Goal: Transaction & Acquisition: Purchase product/service

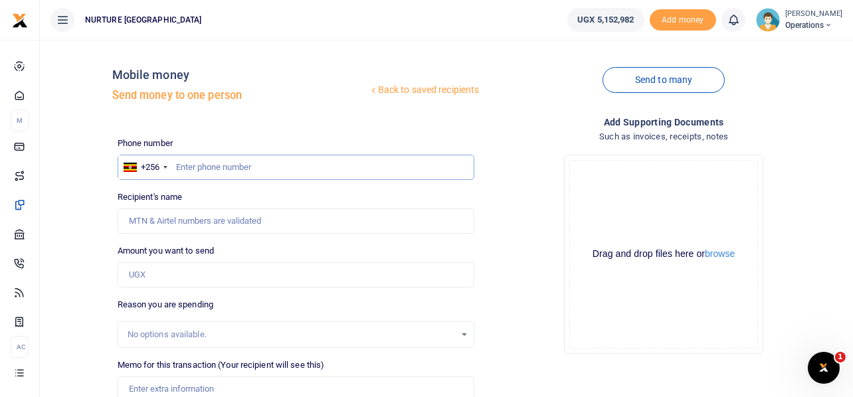
click at [308, 173] on input "text" at bounding box center [296, 167] width 357 height 25
click at [251, 165] on input "text" at bounding box center [296, 167] width 357 height 25
type input "774314905"
type input "[PERSON_NAME]"
type input "774314905"
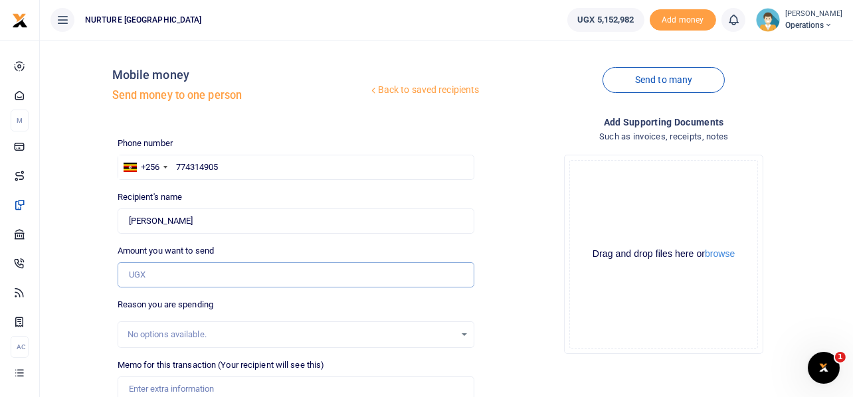
click at [218, 274] on input "Amount you want to send" at bounding box center [296, 274] width 357 height 25
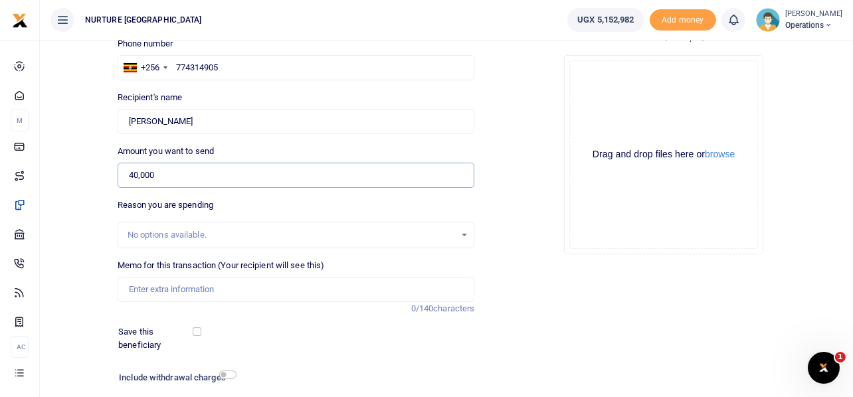
scroll to position [104, 0]
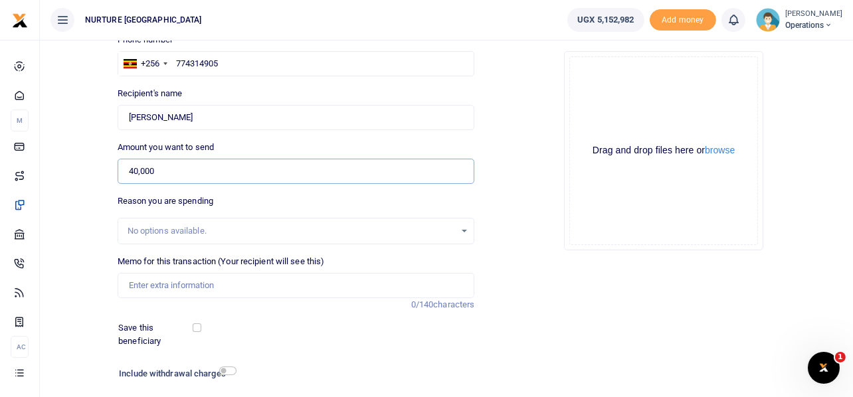
type input "40,000"
click at [173, 286] on input "Memo for this transaction (Your recipient will see this)" at bounding box center [296, 285] width 357 height 25
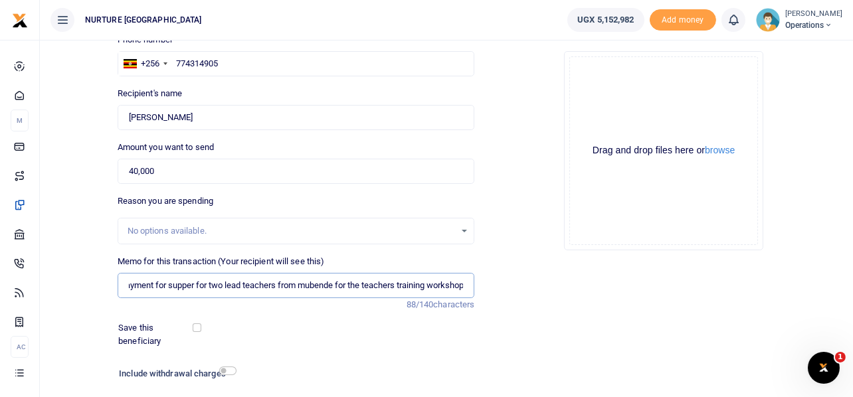
scroll to position [0, 15]
click at [407, 287] on input "Payment for supper for two lead teachers from mubende for the teachers training…" at bounding box center [296, 285] width 357 height 25
click at [464, 287] on input "Payment for supper for two lead teachers from mubende for the teachers training…" at bounding box center [296, 285] width 357 height 25
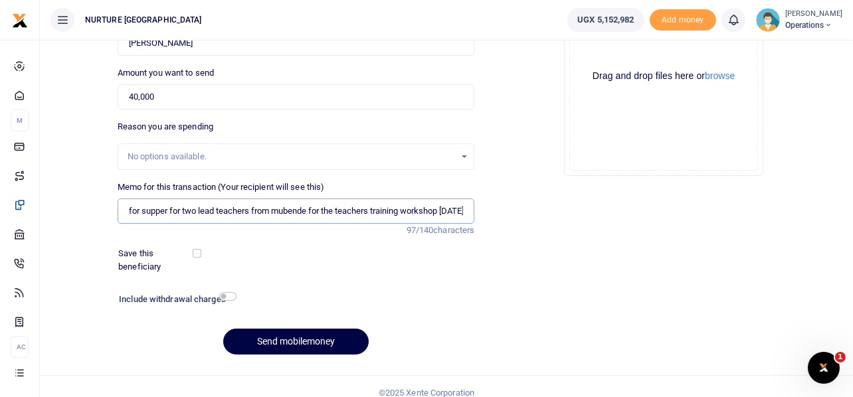
scroll to position [191, 0]
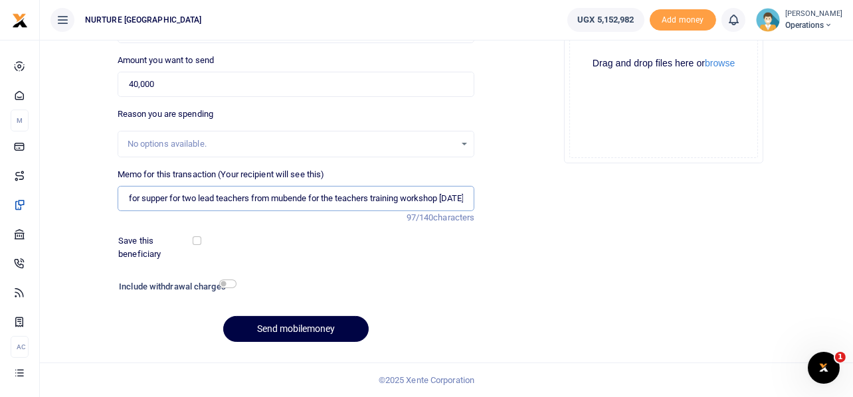
type input "Payment for supper for two lead teachers from mubende for the teachers training…"
click at [232, 286] on input "checkbox" at bounding box center [227, 284] width 17 height 9
checkbox input "true"
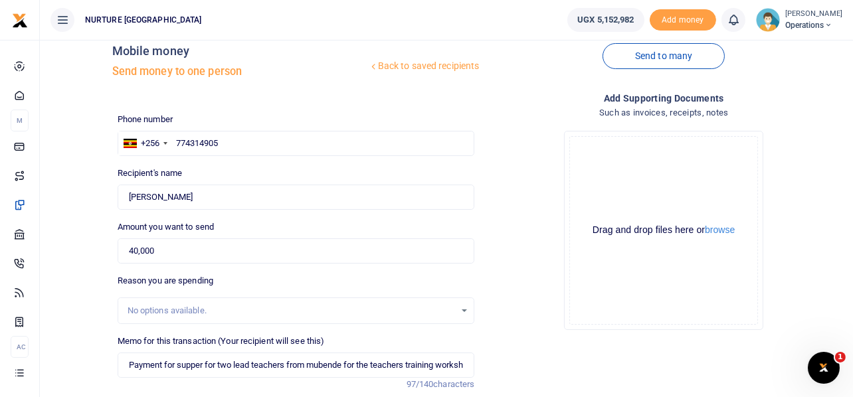
scroll to position [227, 0]
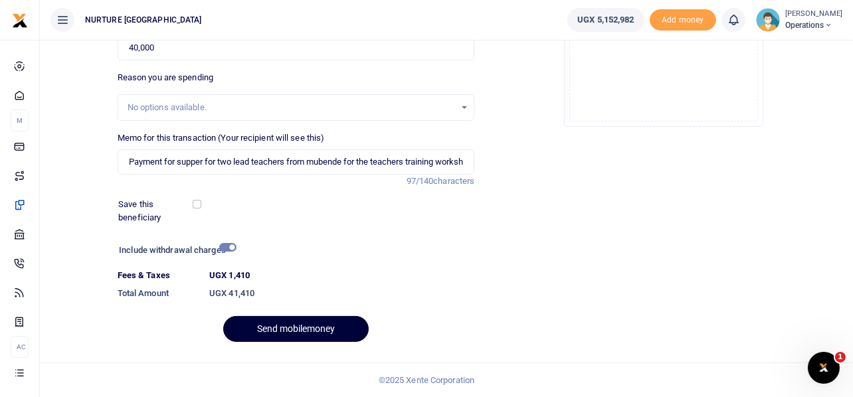
click at [326, 326] on button "Send mobilemoney" at bounding box center [295, 329] width 145 height 26
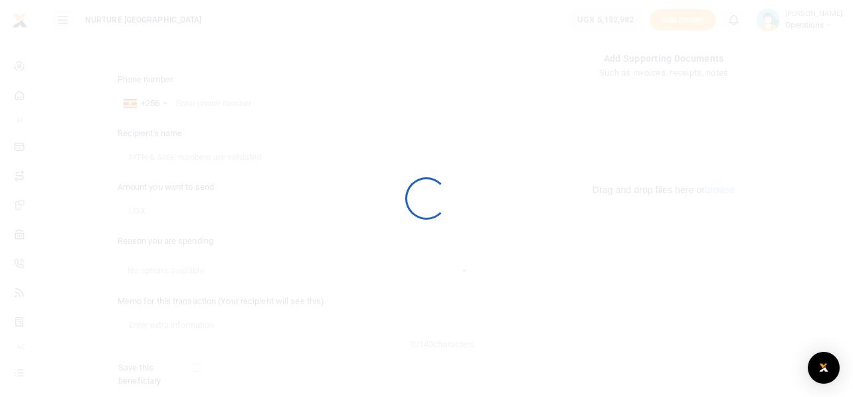
select select
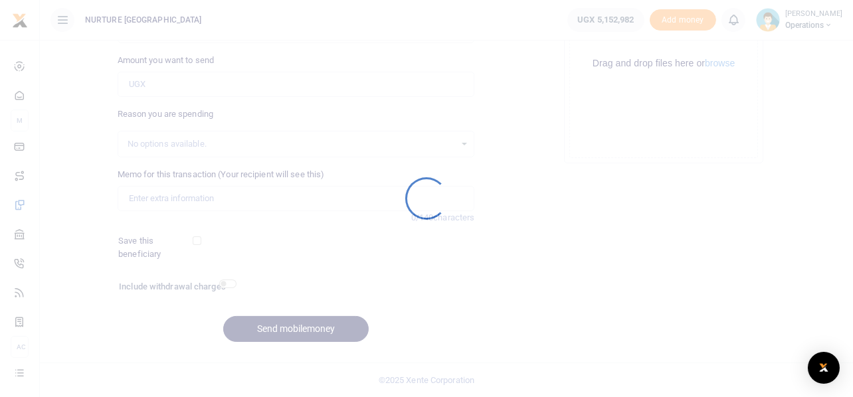
click at [326, 326] on div at bounding box center [426, 198] width 853 height 397
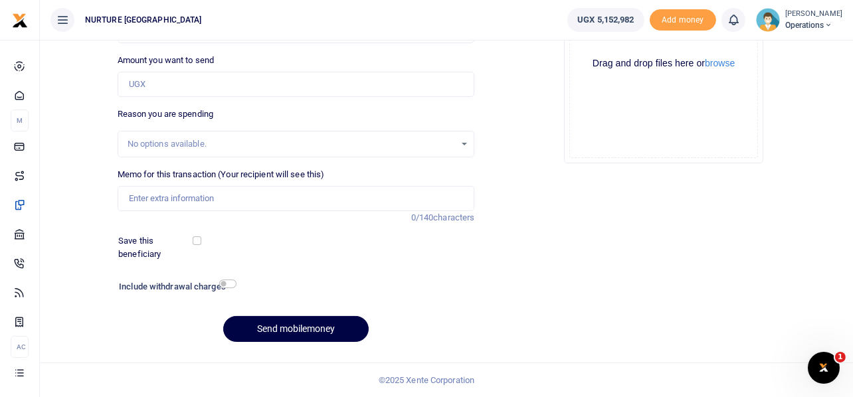
scroll to position [0, 0]
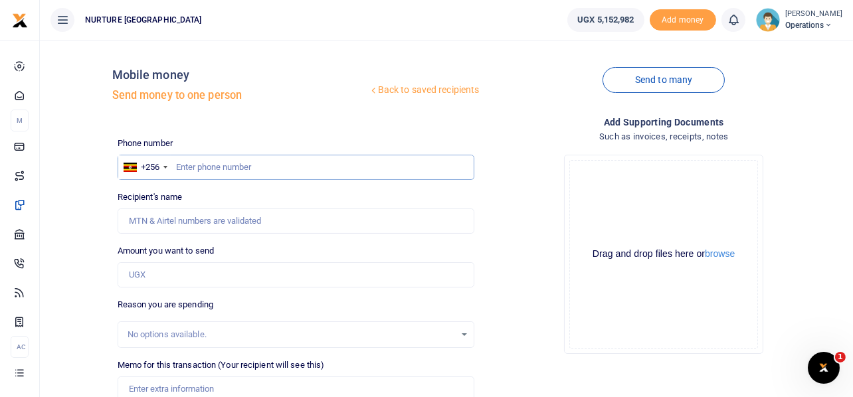
click at [289, 163] on input "text" at bounding box center [296, 167] width 357 height 25
type input "785488767"
type input "Nansamba Margret"
type input "785488767"
click at [157, 278] on input "Amount you want to send" at bounding box center [296, 274] width 357 height 25
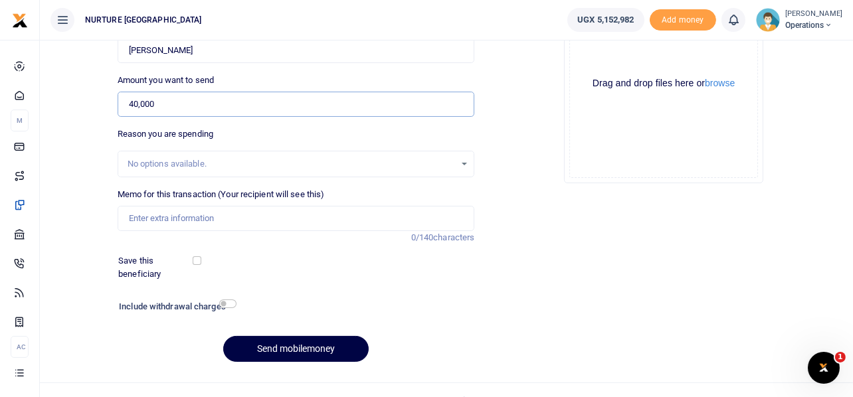
scroll to position [171, 0]
type input "40,000"
click at [199, 209] on input "Memo for this transaction (Your recipient will see this)" at bounding box center [296, 217] width 357 height 25
paste input "Payment for supper for two lead teachers from mubende for the teachers training…"
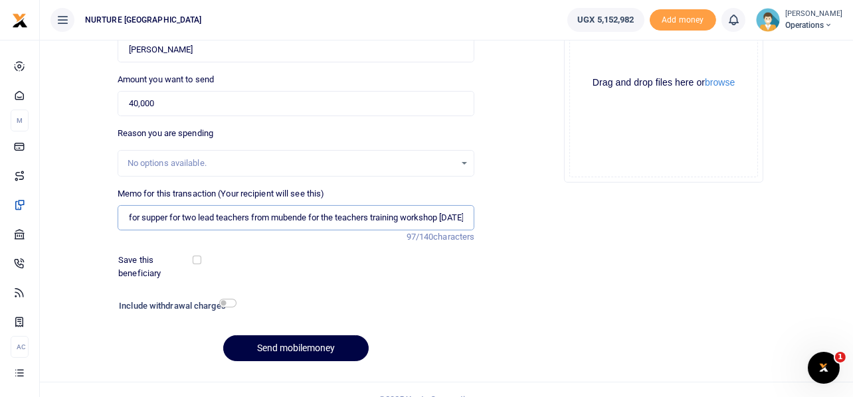
scroll to position [191, 0]
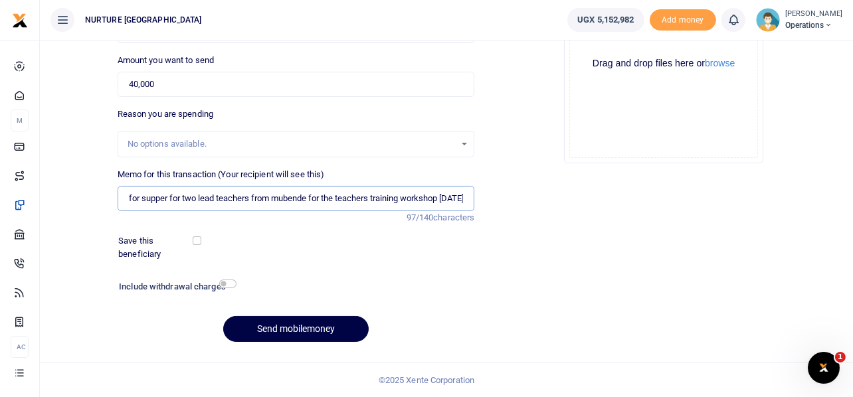
type input "Payment for supper for two lead teachers from mubende for the teachers training…"
click at [232, 284] on input "checkbox" at bounding box center [227, 284] width 17 height 9
checkbox input "true"
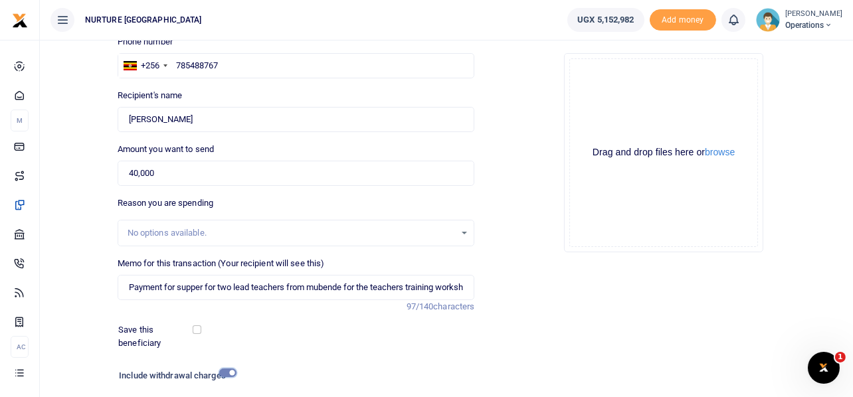
scroll to position [227, 0]
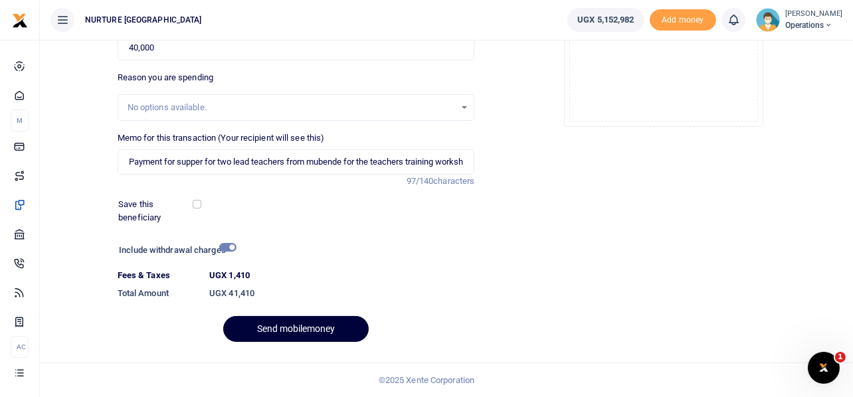
click at [323, 329] on button "Send mobilemoney" at bounding box center [295, 329] width 145 height 26
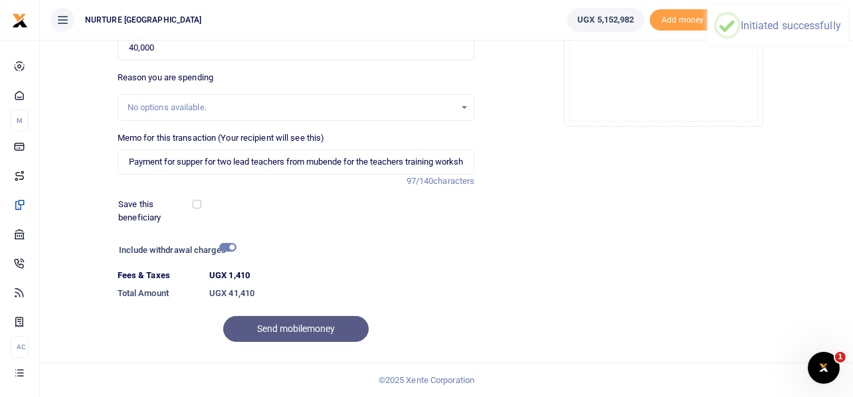
scroll to position [0, 0]
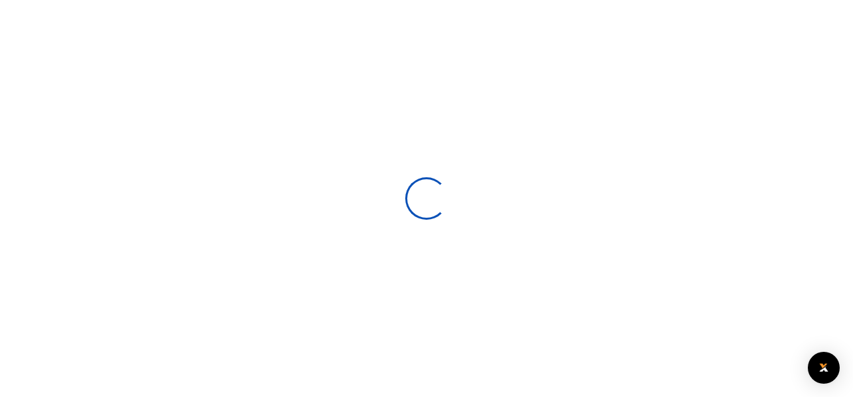
select select
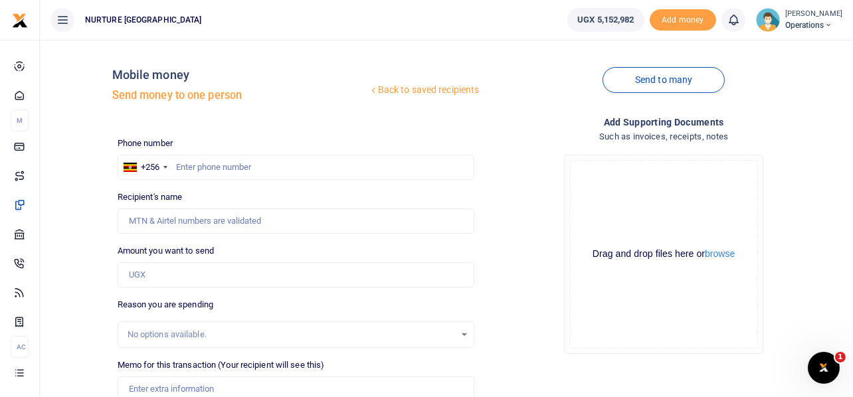
click at [522, 195] on div "Drop your files here Drag and drop files here or browse Powered by Uppy" at bounding box center [663, 254] width 357 height 221
click at [517, 184] on div "Drop your files here Drag and drop files here or browse Powered by Uppy" at bounding box center [663, 254] width 357 height 221
